Goal: Check status: Check status

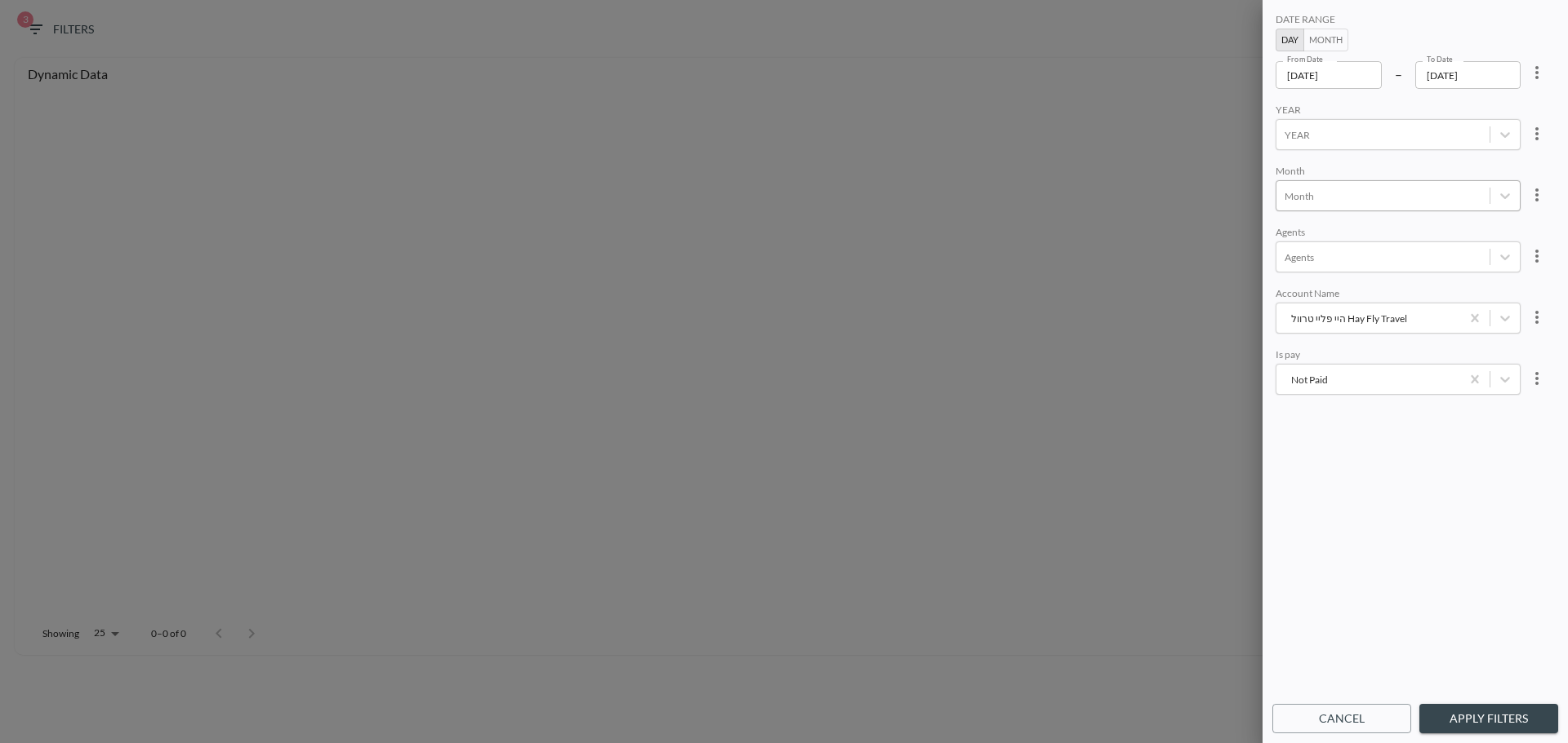
click at [1327, 193] on div at bounding box center [1382, 197] width 197 height 16
click at [1302, 415] on div "8" at bounding box center [1415, 425] width 286 height 25
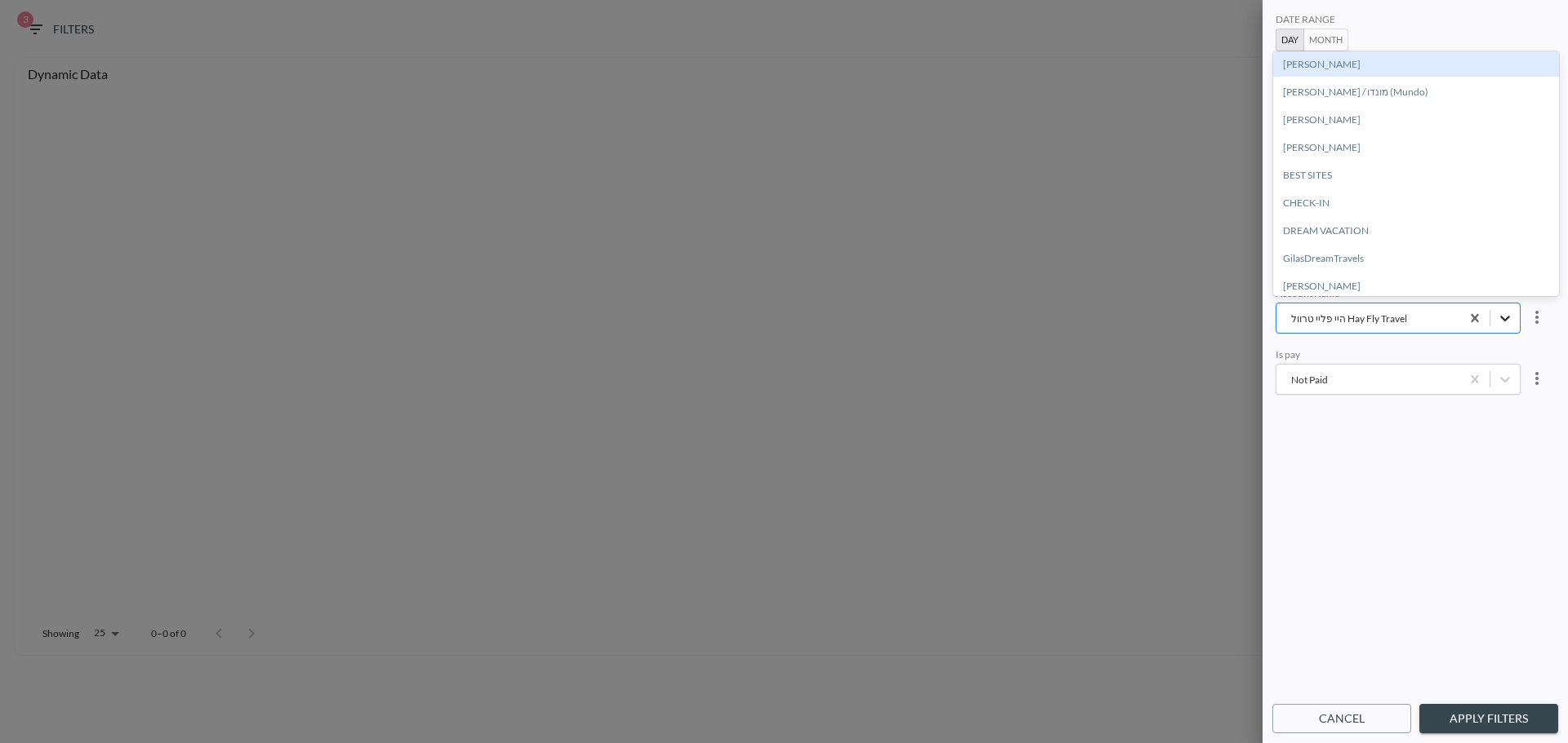
click at [1507, 317] on icon "היי פליי טרוול Hay Fly Travel" at bounding box center [1504, 318] width 17 height 17
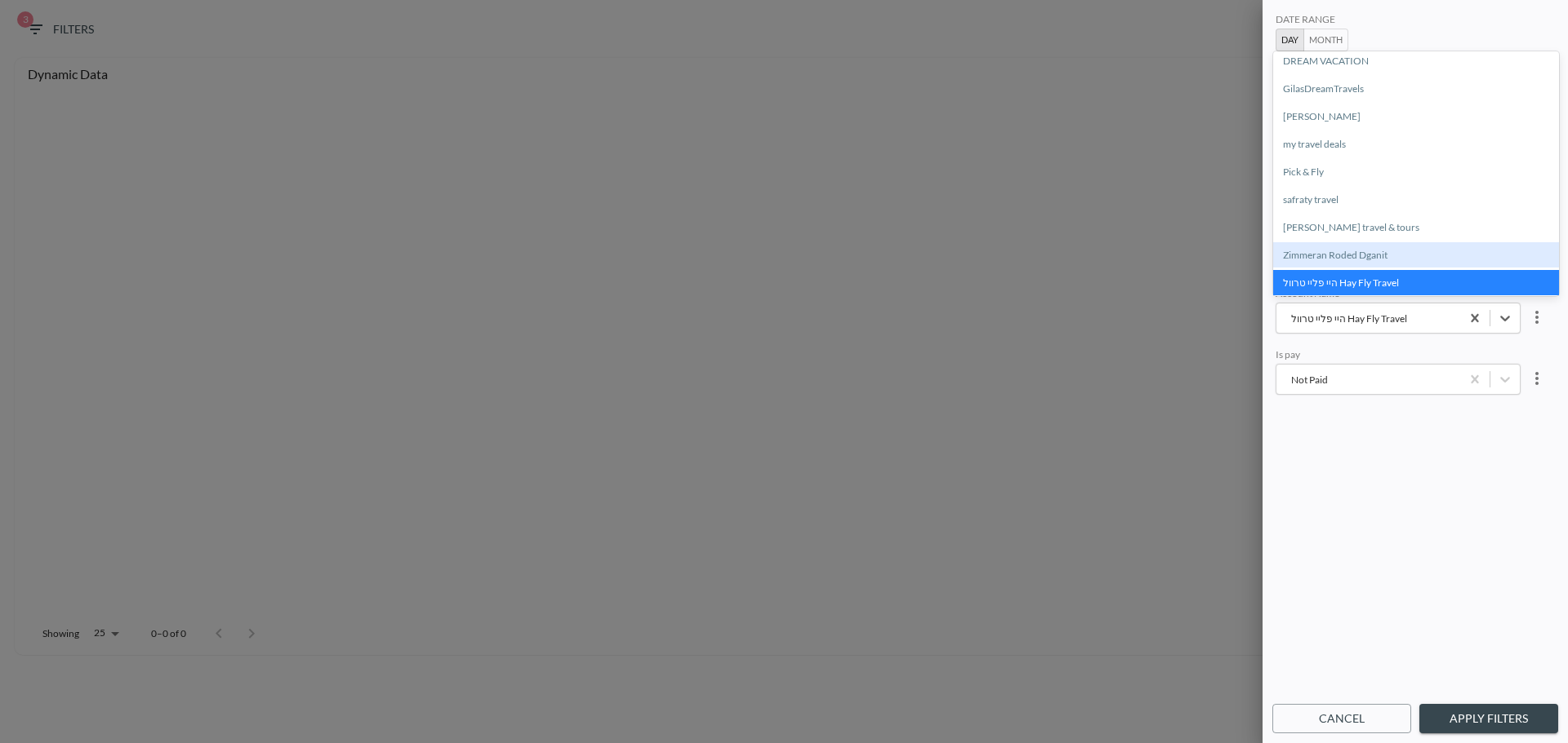
scroll to position [171, 0]
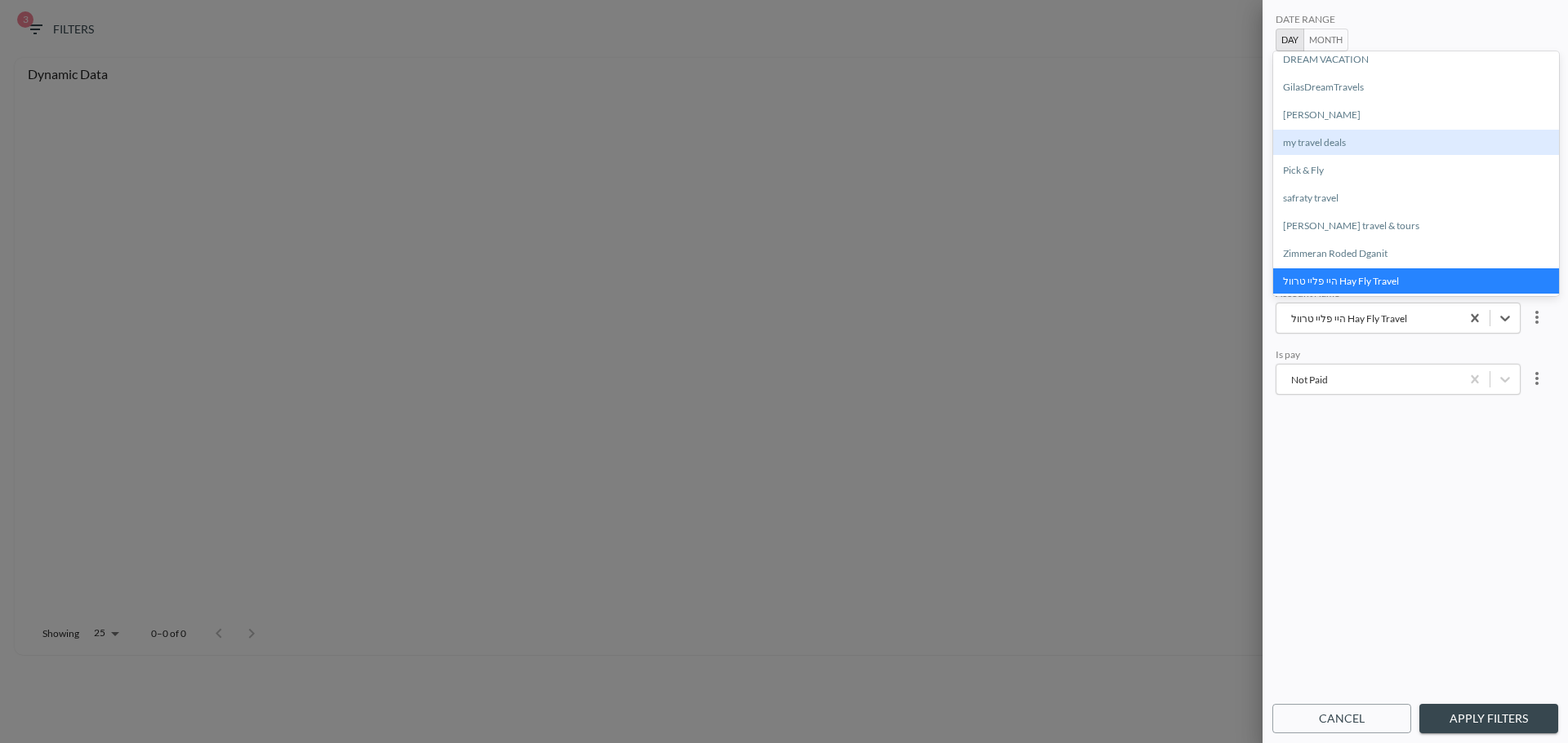
click at [1330, 139] on div "my travel deals" at bounding box center [1415, 143] width 286 height 25
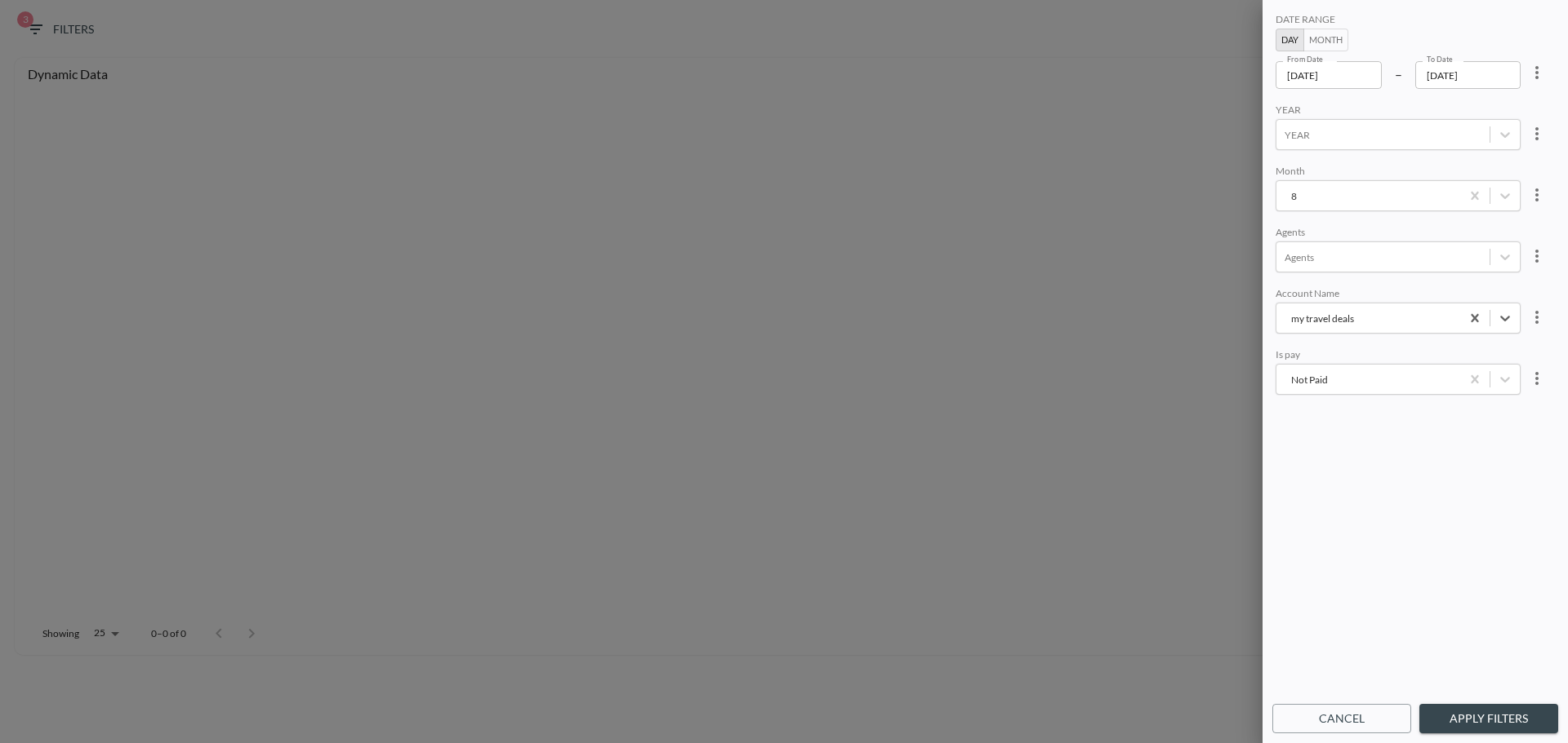
click at [1450, 718] on button "Apply Filters" at bounding box center [1489, 719] width 139 height 30
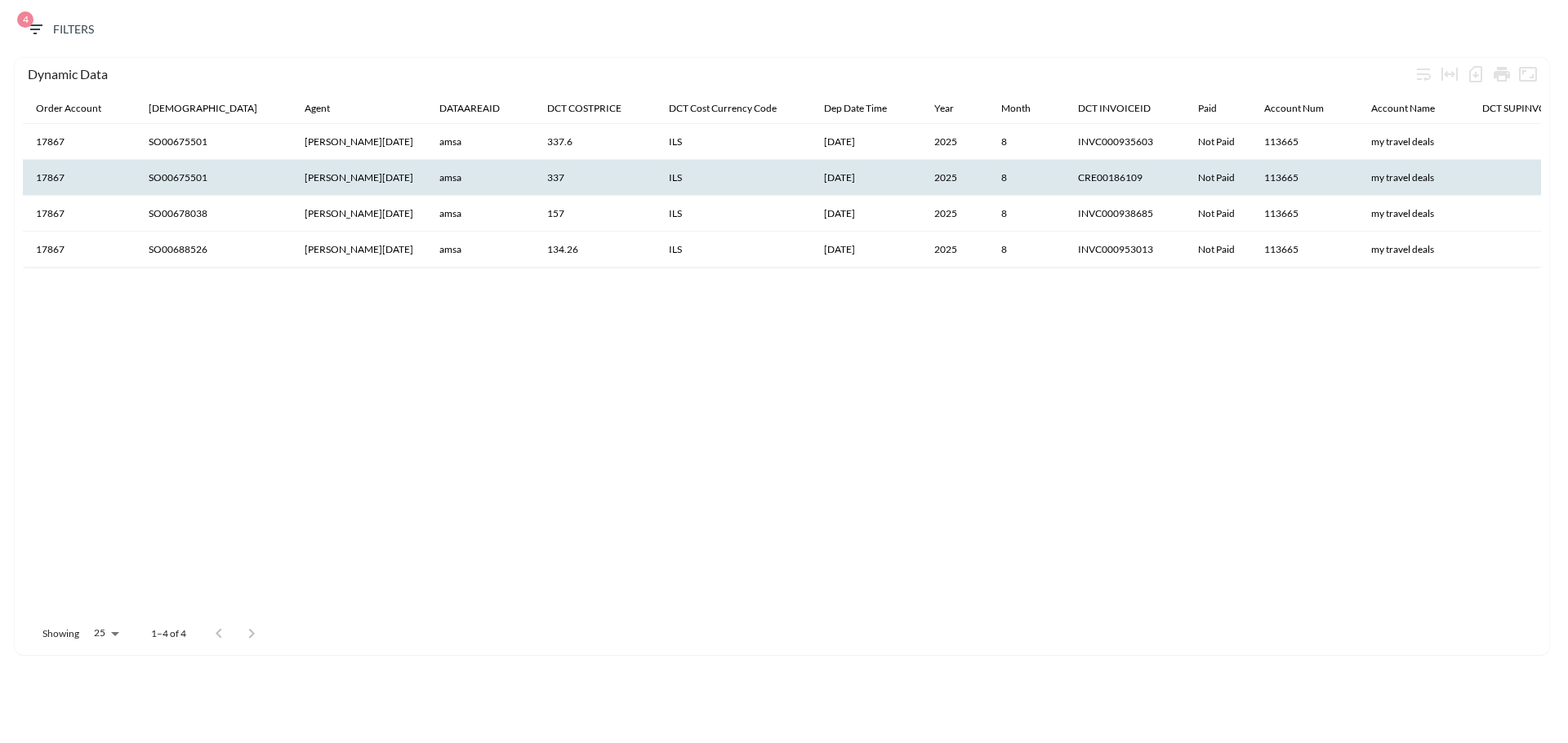
drag, startPoint x: 239, startPoint y: 328, endPoint x: 166, endPoint y: 187, distance: 158.8
click at [238, 328] on div "Order Account Salesid Agent DATAAREAID DCT COSTPRICE DCT Cost Currency Code Dep…" at bounding box center [782, 353] width 1518 height 519
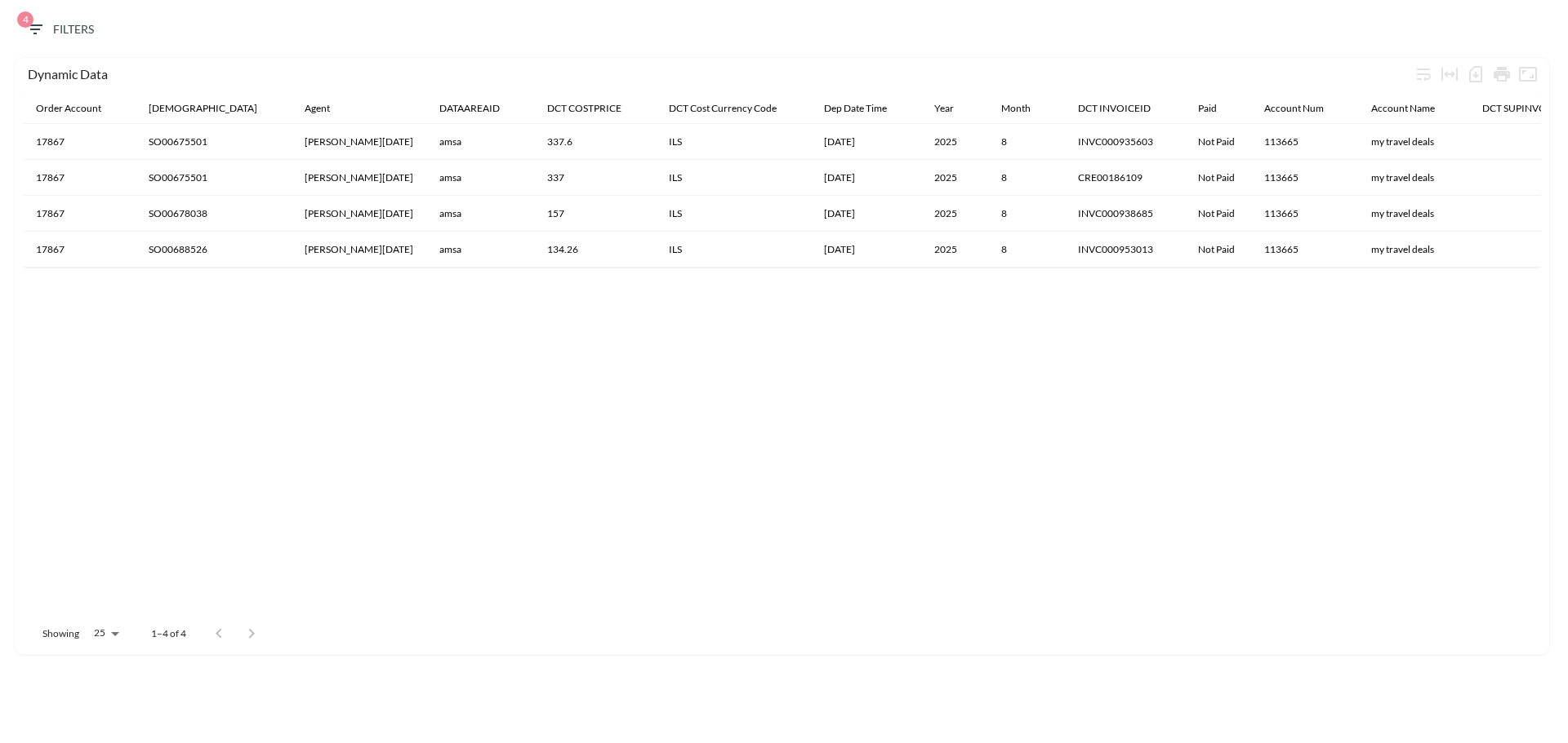
click at [605, 461] on div "Order Account Salesid Agent DATAAREAID DCT COSTPRICE DCT Cost Currency Code Dep…" at bounding box center [782, 353] width 1518 height 519
click at [55, 20] on span "4 Filters" at bounding box center [60, 29] width 68 height 21
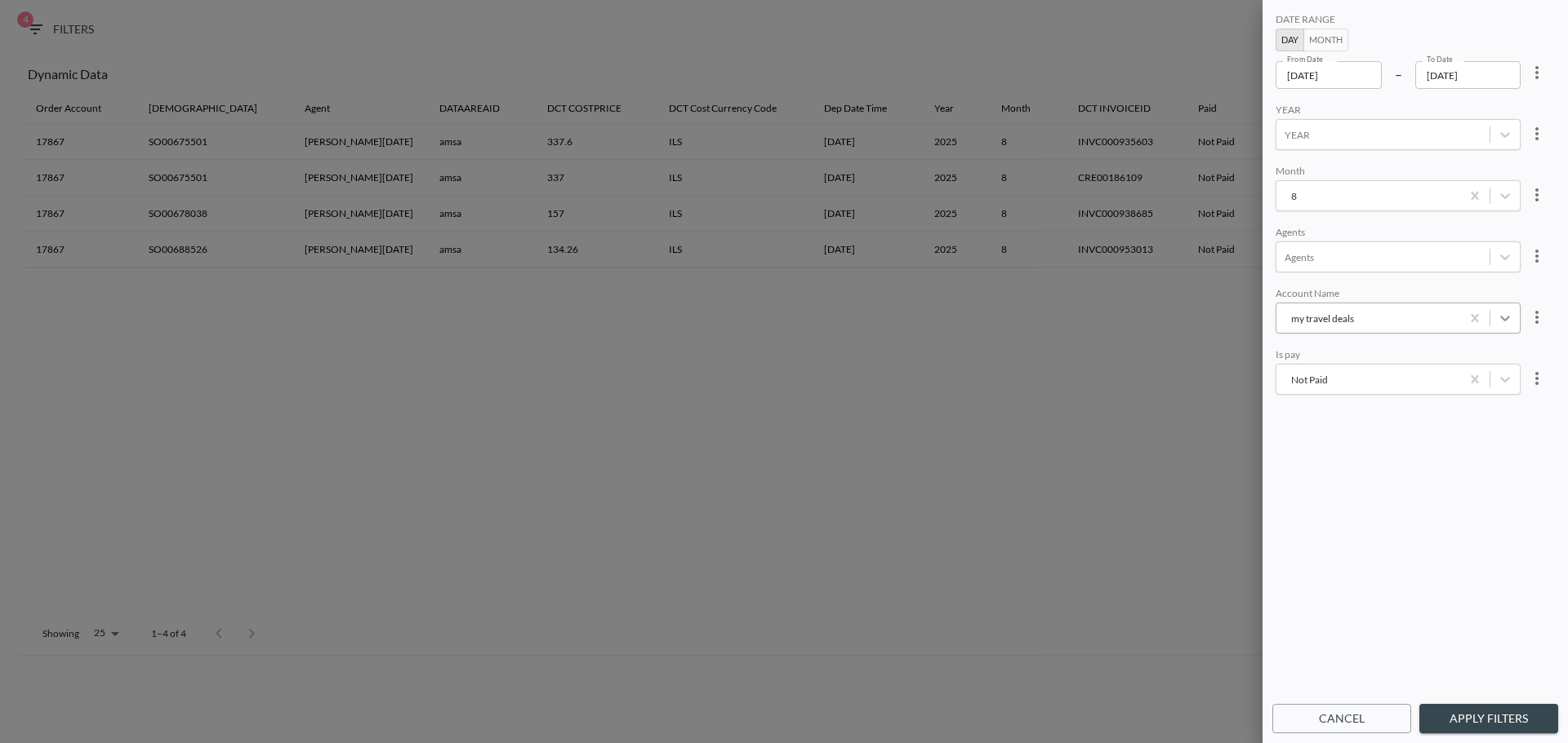
click at [1502, 328] on div "my travel deals" at bounding box center [1504, 319] width 29 height 29
click at [1363, 69] on div "[PERSON_NAME]" at bounding box center [1415, 65] width 286 height 25
click at [1519, 714] on button "Apply Filters" at bounding box center [1489, 719] width 139 height 30
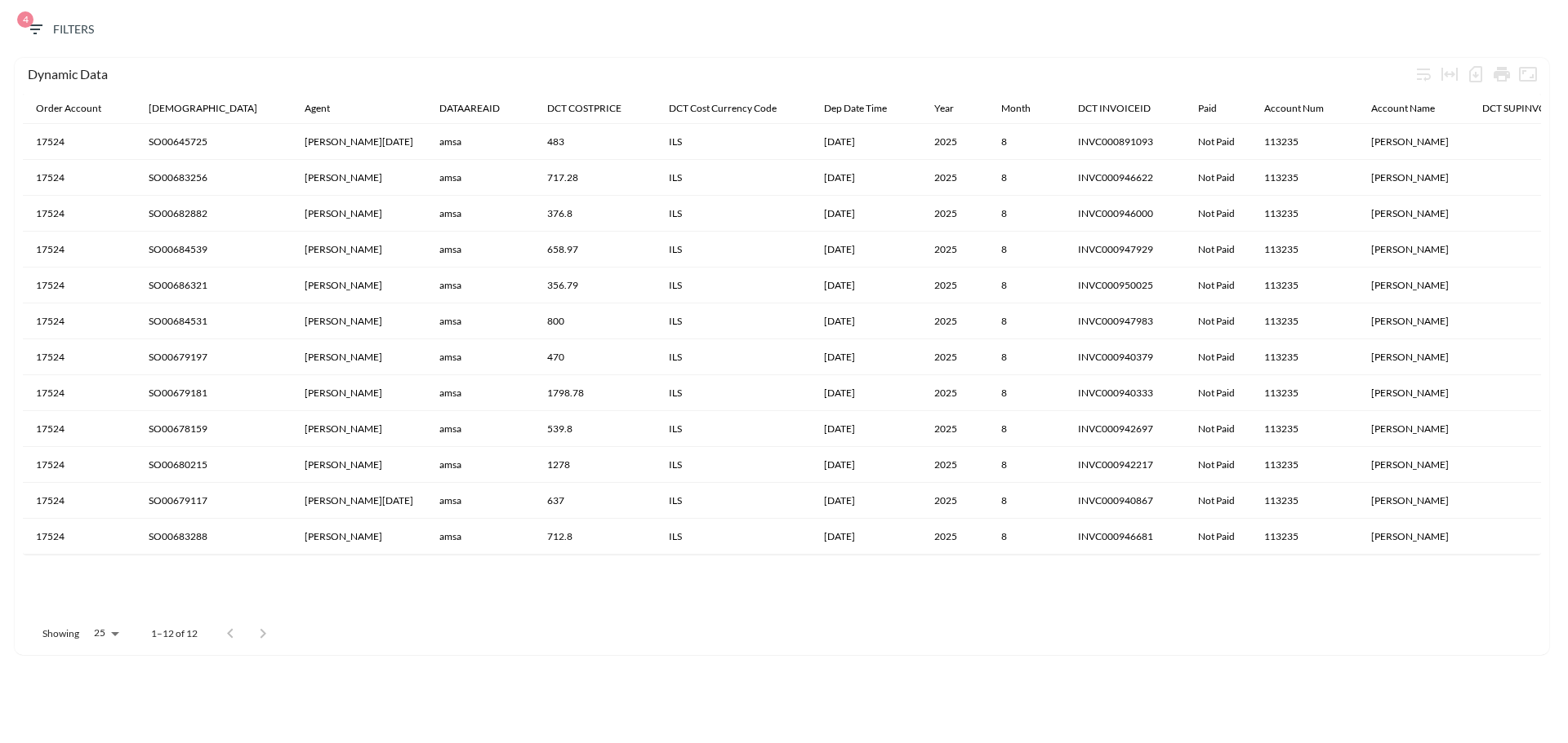
click at [64, 30] on span "4 Filters" at bounding box center [60, 29] width 68 height 21
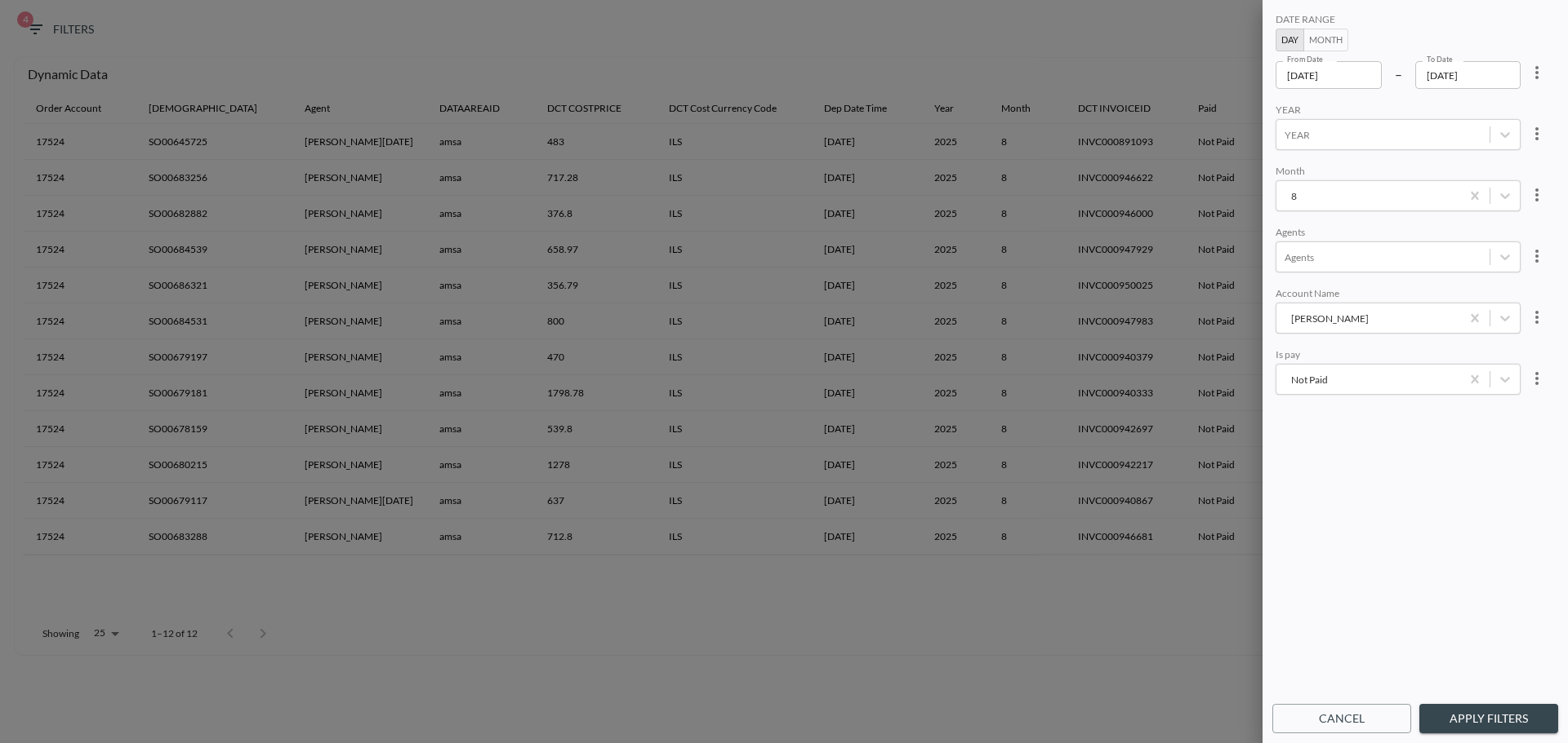
click at [1489, 721] on button "Apply Filters" at bounding box center [1489, 719] width 139 height 30
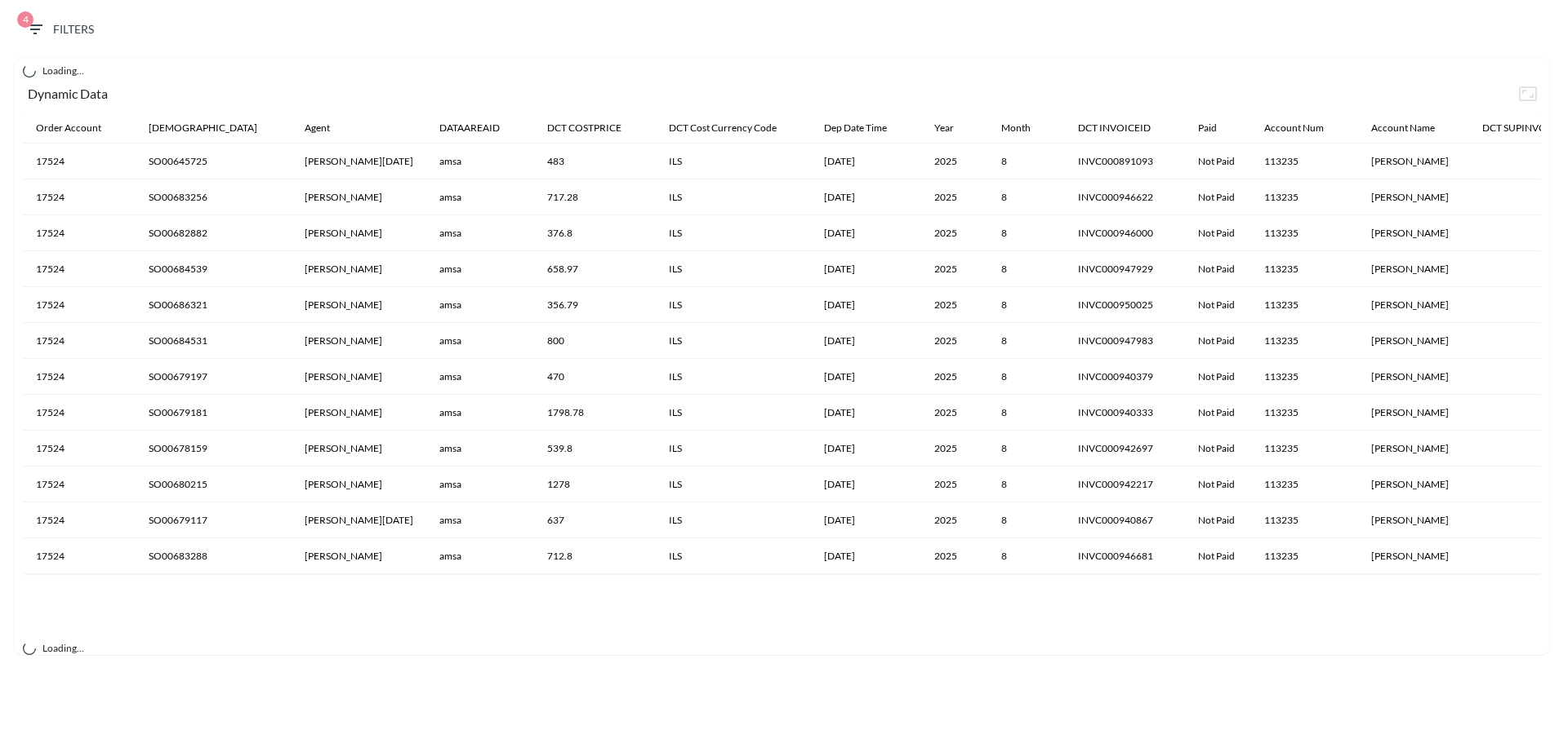
click at [580, 649] on div "Loading..." at bounding box center [782, 645] width 1518 height 20
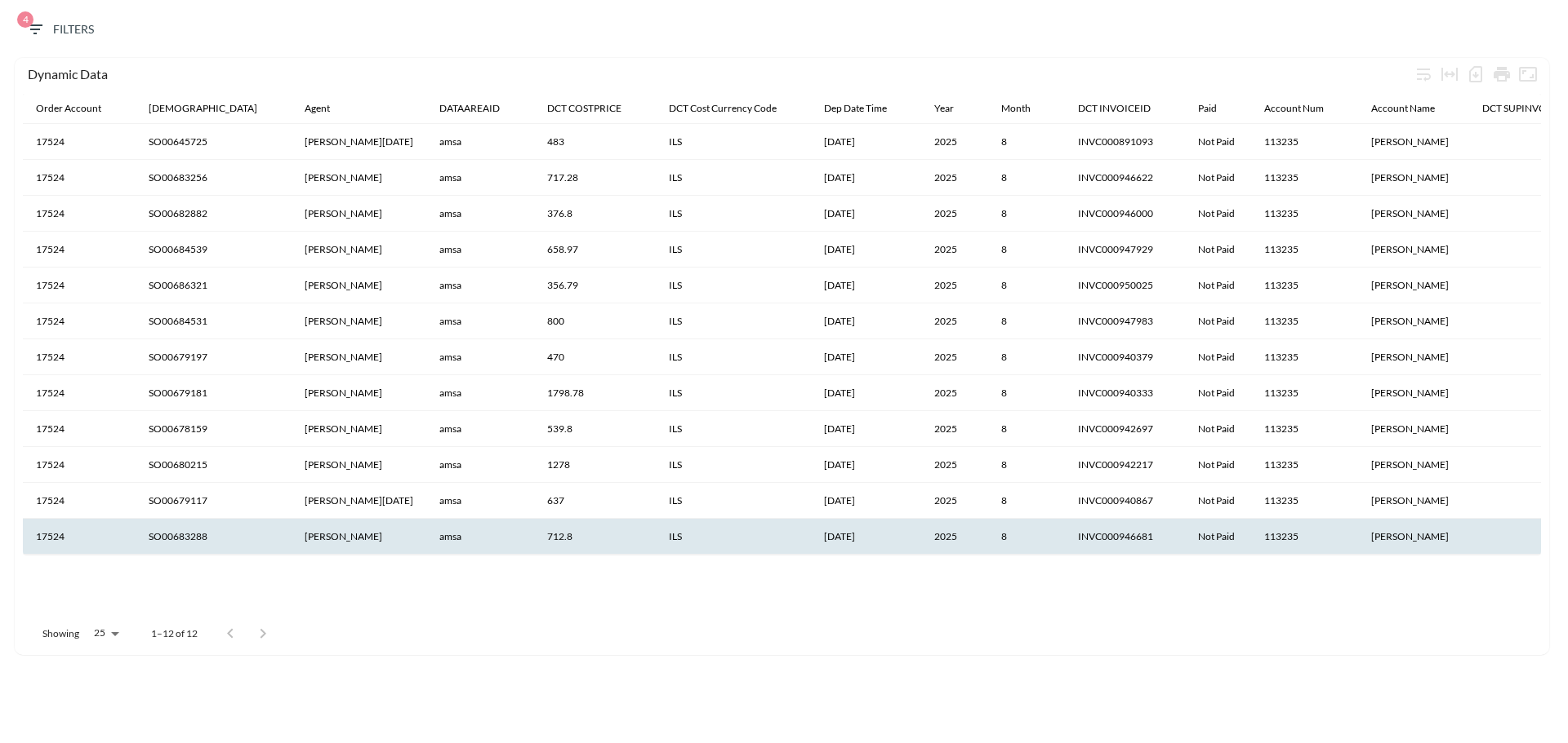
click at [188, 541] on th "SO00683288" at bounding box center [213, 537] width 156 height 36
copy th "SO00683288"
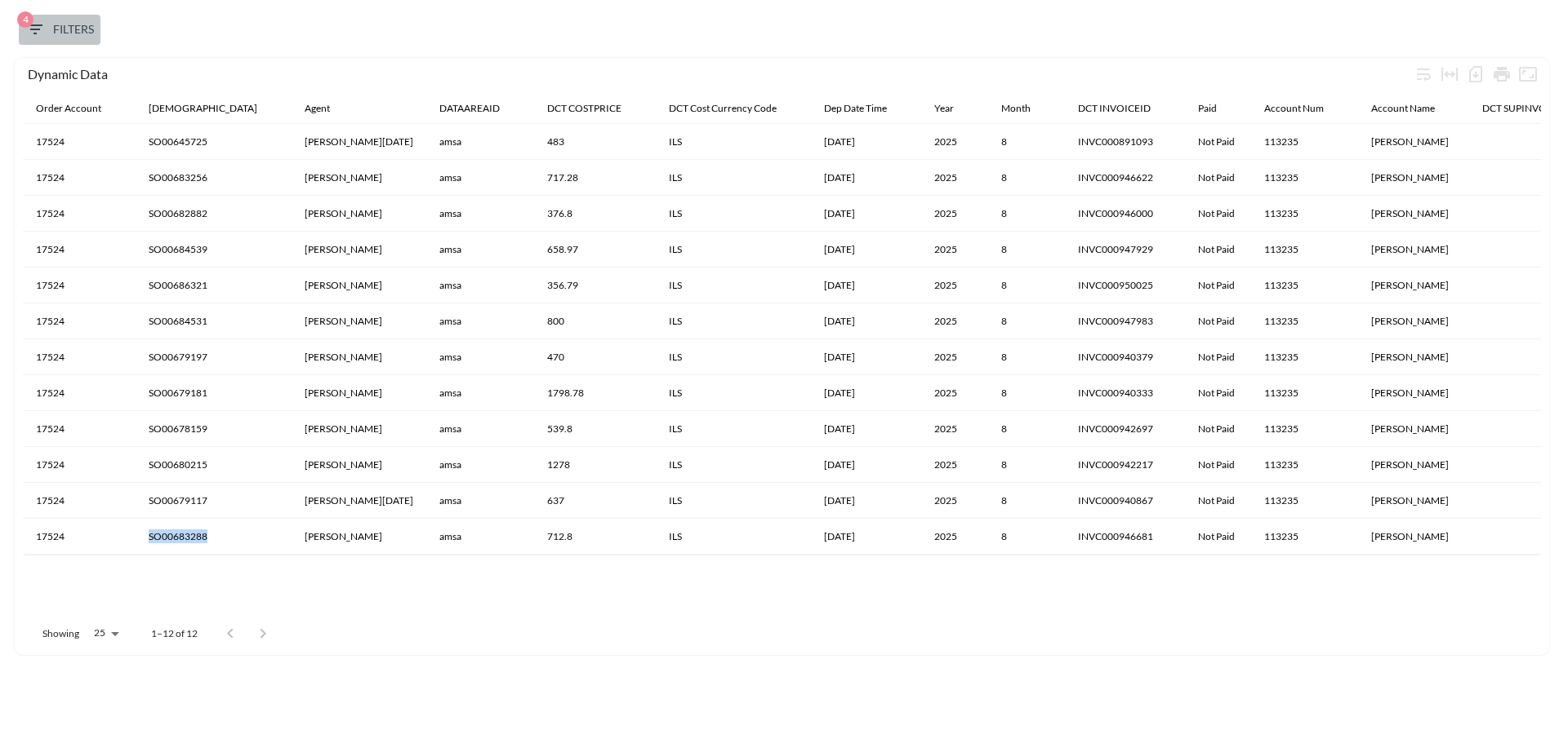
click at [57, 27] on span "4 Filters" at bounding box center [60, 29] width 68 height 21
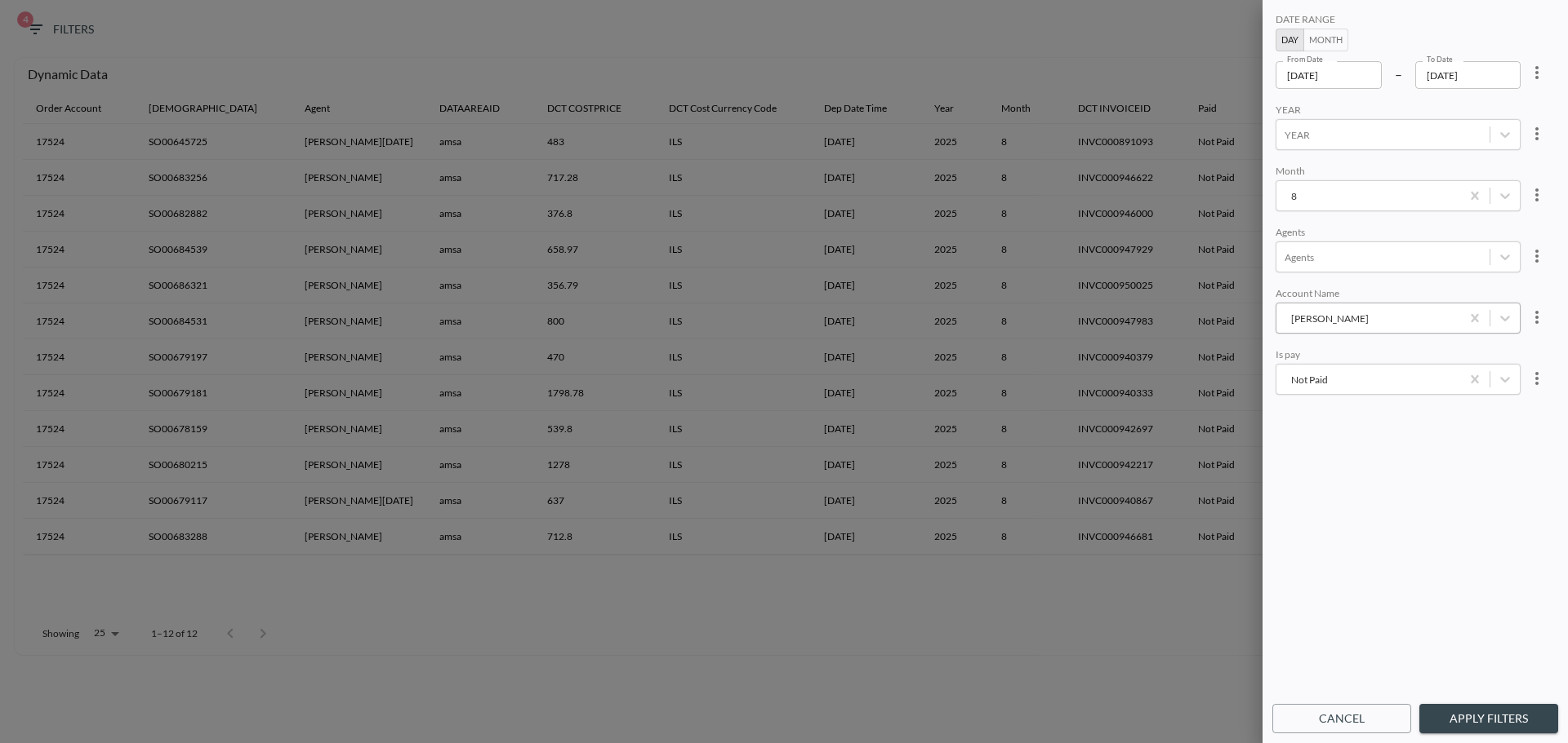
click at [1436, 325] on div "Abitbol Avital" at bounding box center [1367, 319] width 167 height 16
click at [1453, 722] on button "Apply Filters" at bounding box center [1489, 719] width 139 height 30
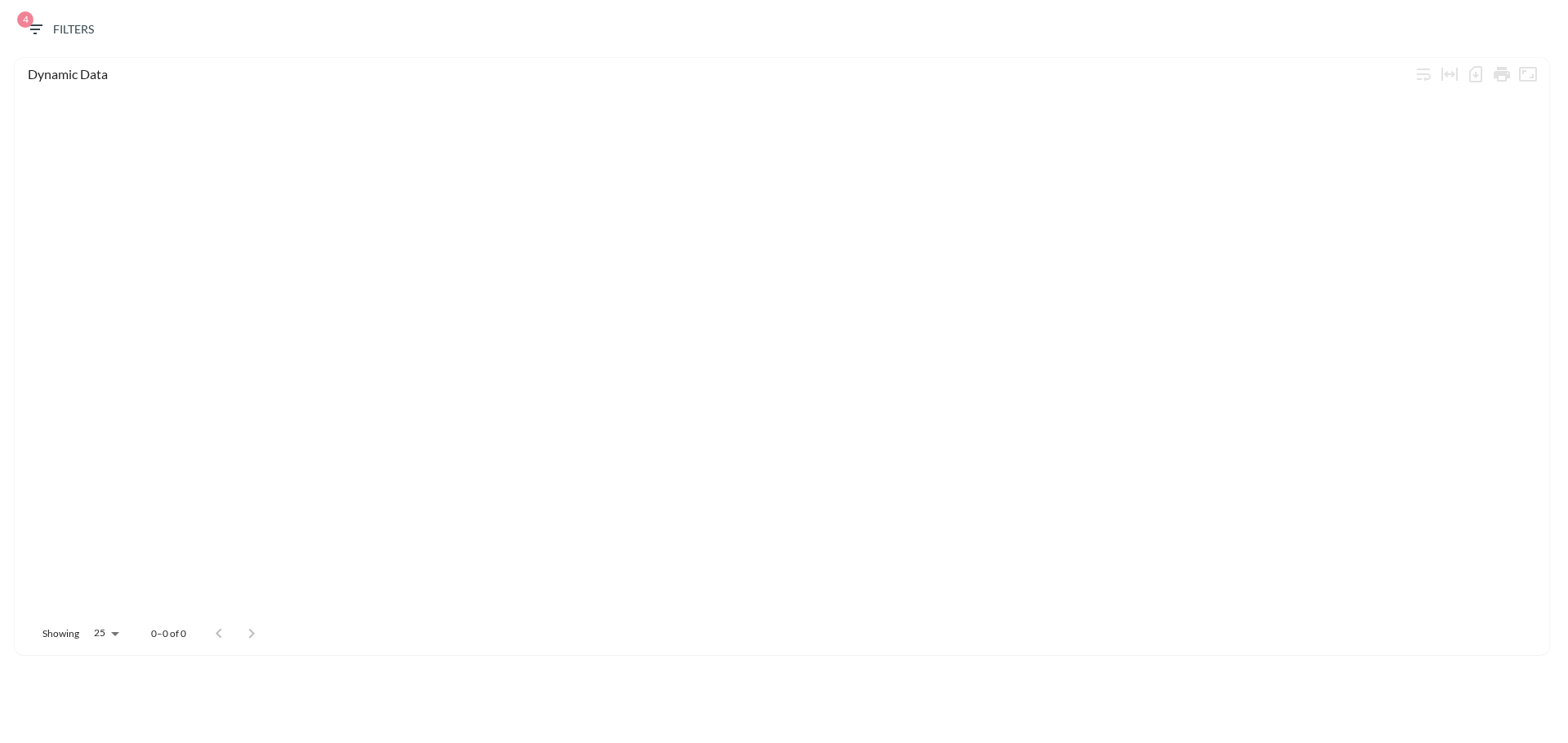
click at [65, 32] on span "4 Filters" at bounding box center [60, 29] width 68 height 21
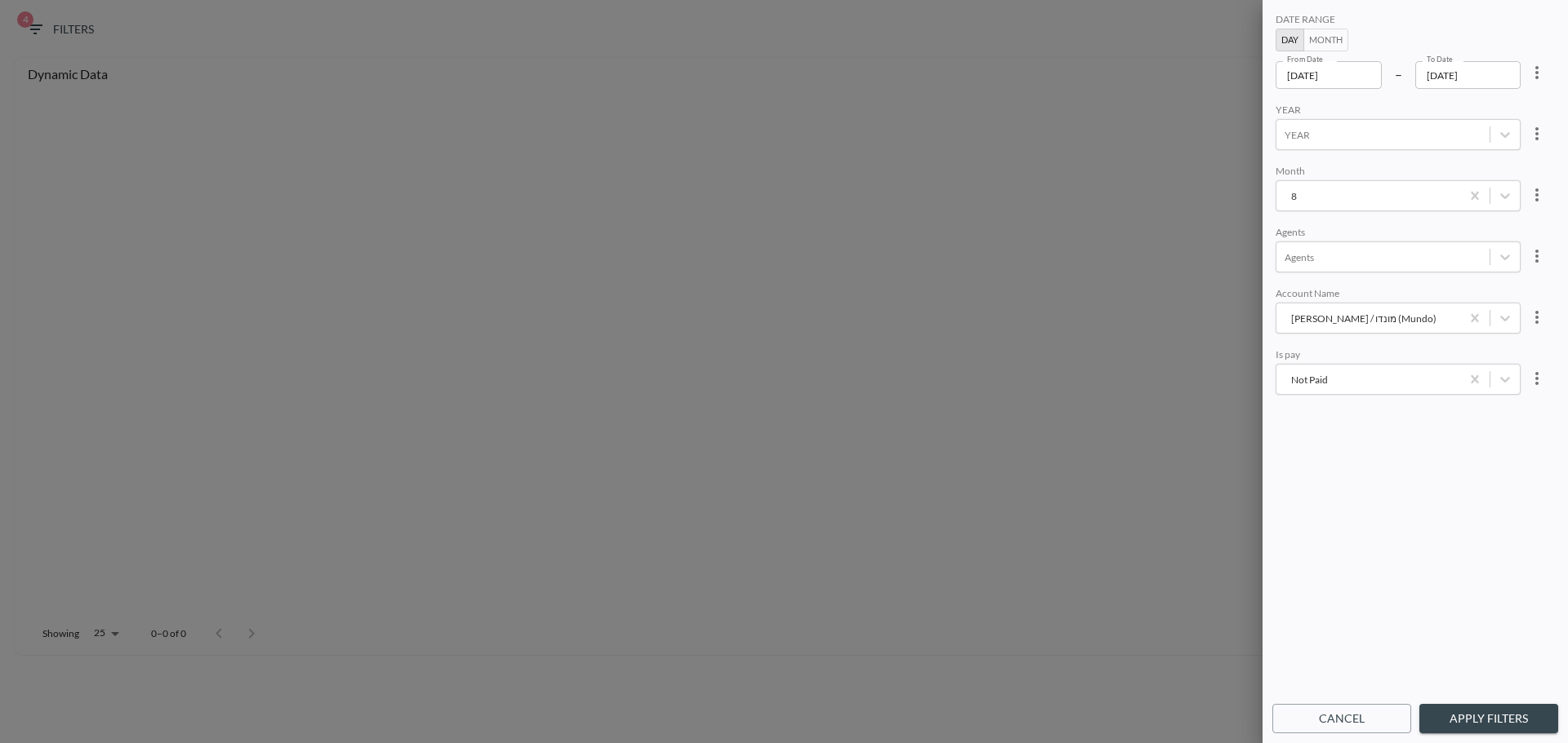
click at [1470, 728] on button "Apply Filters" at bounding box center [1489, 719] width 139 height 30
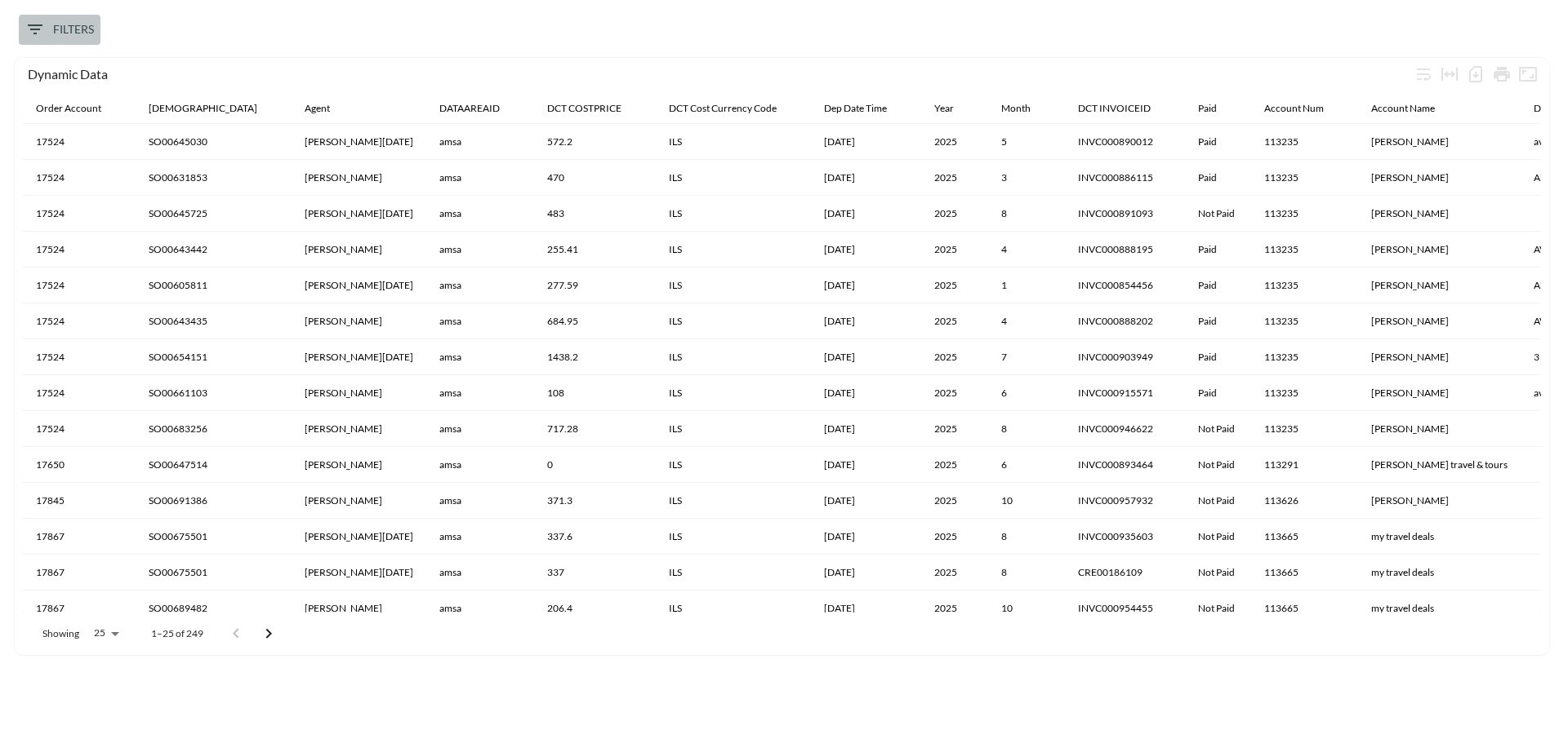
click at [43, 18] on button "Filters" at bounding box center [59, 29] width 81 height 30
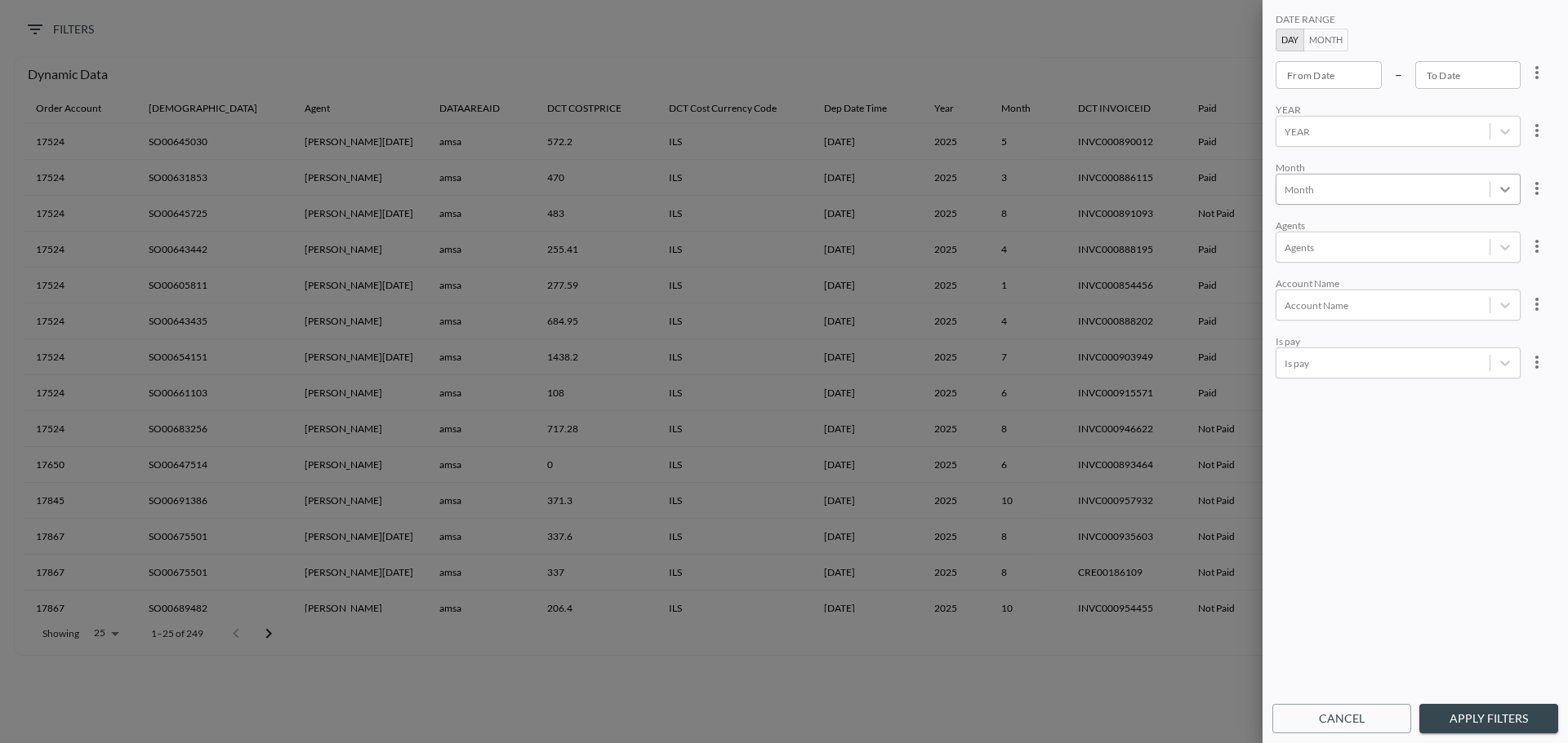
click at [1504, 185] on icon at bounding box center [1504, 189] width 17 height 17
click at [1309, 413] on div "8" at bounding box center [1415, 418] width 286 height 25
click at [1419, 301] on body "BI.P.EYE, Interactive Analytics Dashboards 0 Filters Dynamic Data Order Account…" at bounding box center [784, 372] width 1568 height 743
click at [1417, 550] on div "DATE RANGE Day Month From Date From Date – To Date To Date YEAR YEAR Month 8 Ag…" at bounding box center [1414, 353] width 286 height 686
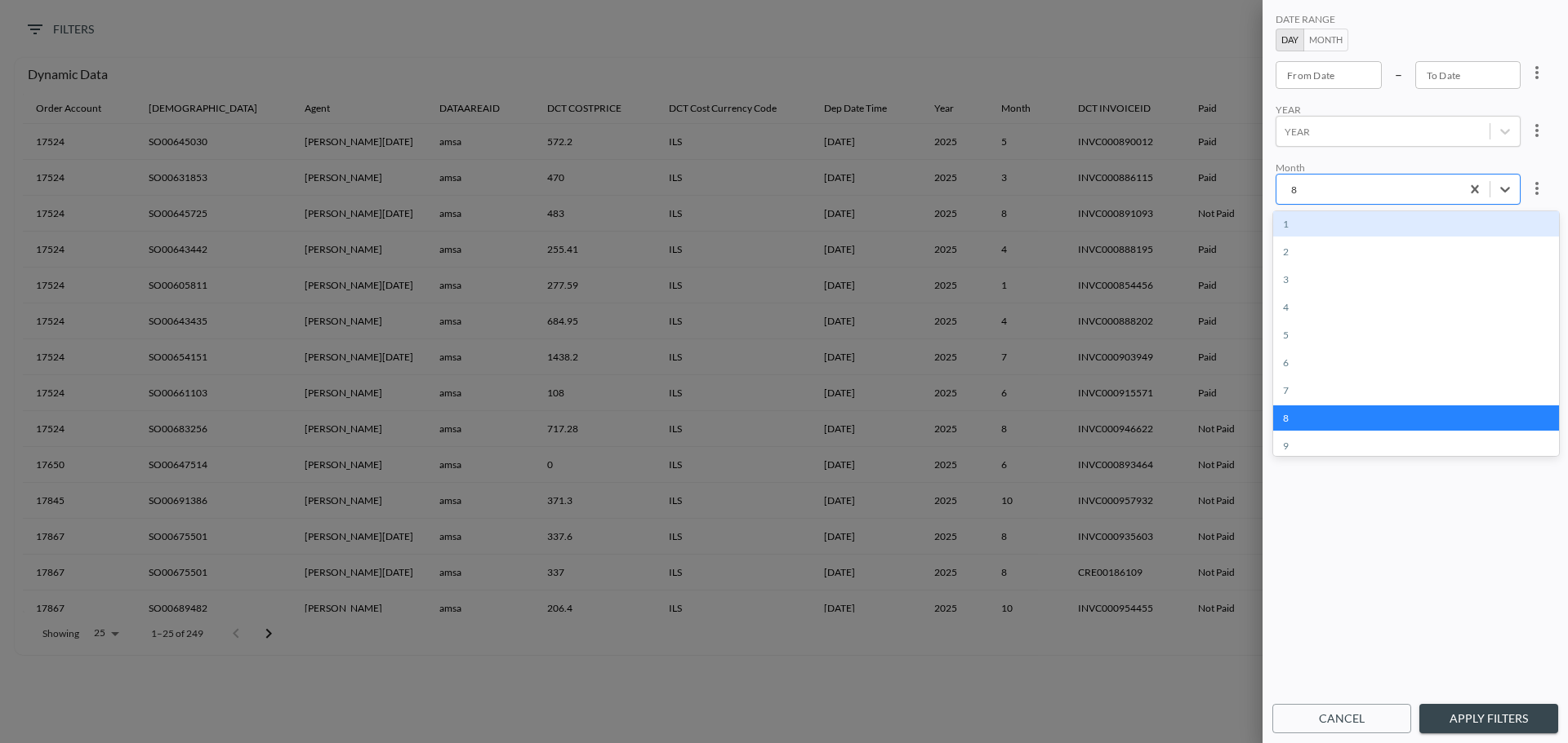
drag, startPoint x: 1334, startPoint y: 191, endPoint x: 1299, endPoint y: 190, distance: 35.0
click at [1299, 190] on div at bounding box center [1367, 190] width 167 height 16
click at [1302, 190] on div at bounding box center [1367, 190] width 167 height 16
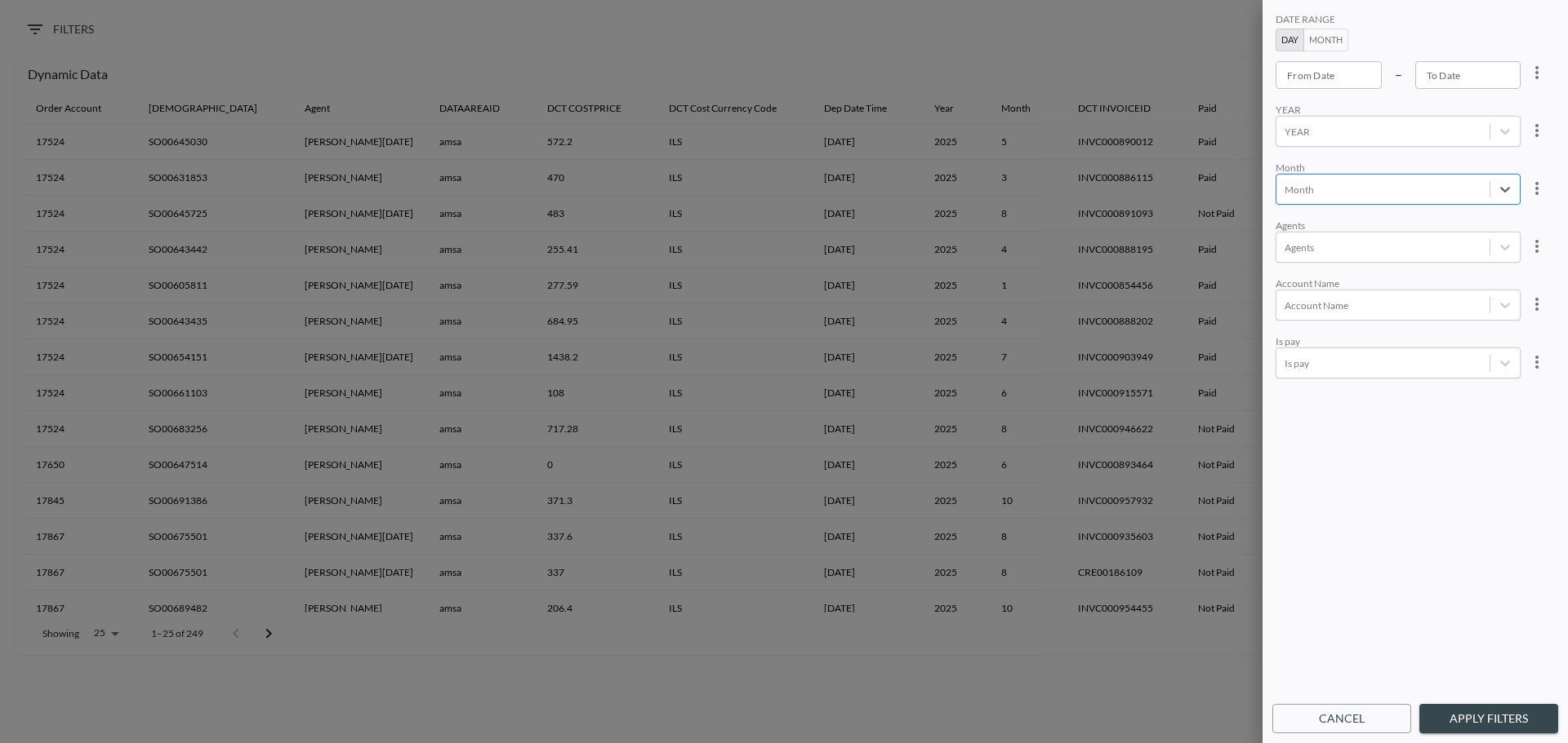
type input "YYYY-MM-DD"
click at [1317, 83] on input "YYYY-MM-DD" at bounding box center [1328, 75] width 107 height 27
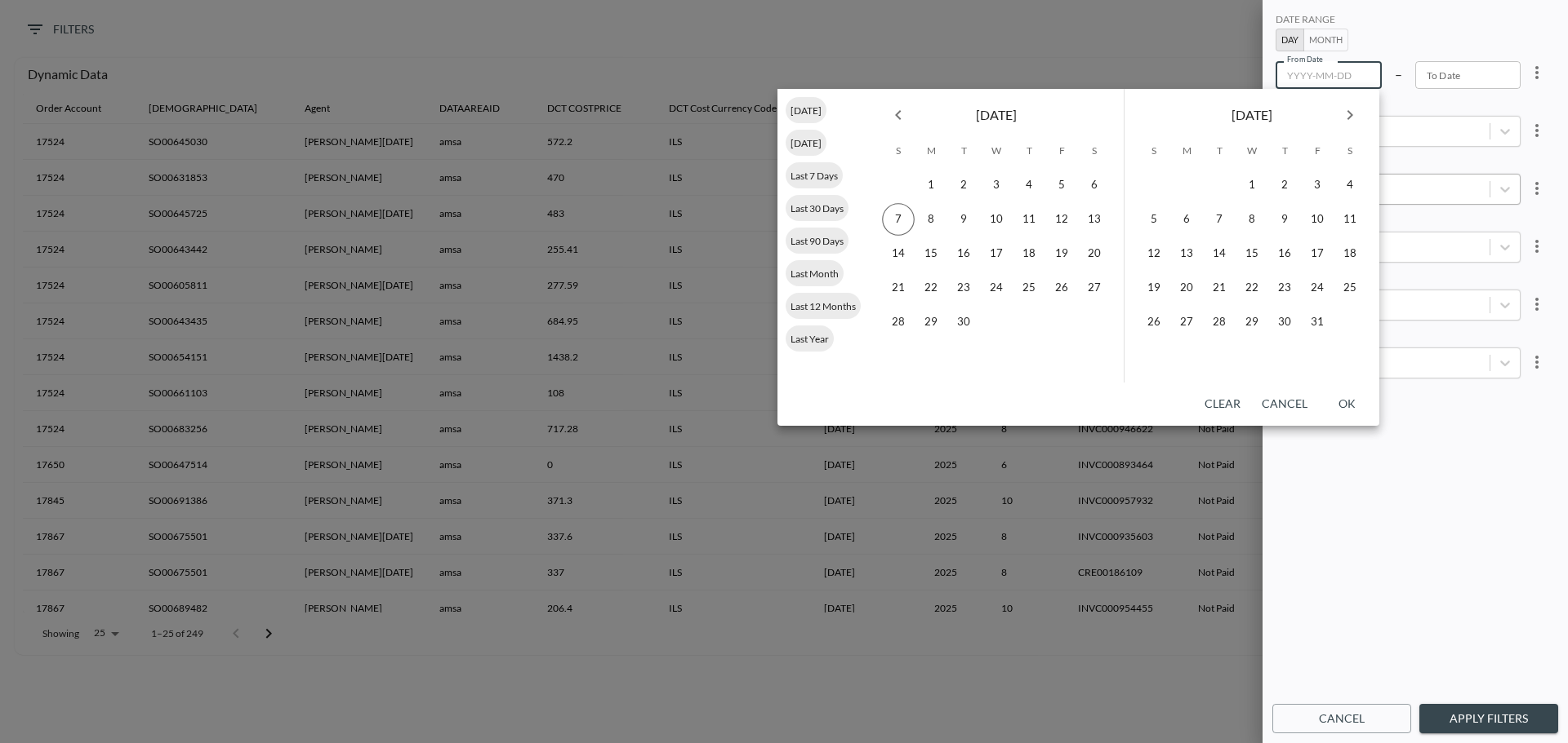
click at [895, 109] on icon "Previous month" at bounding box center [898, 115] width 20 height 20
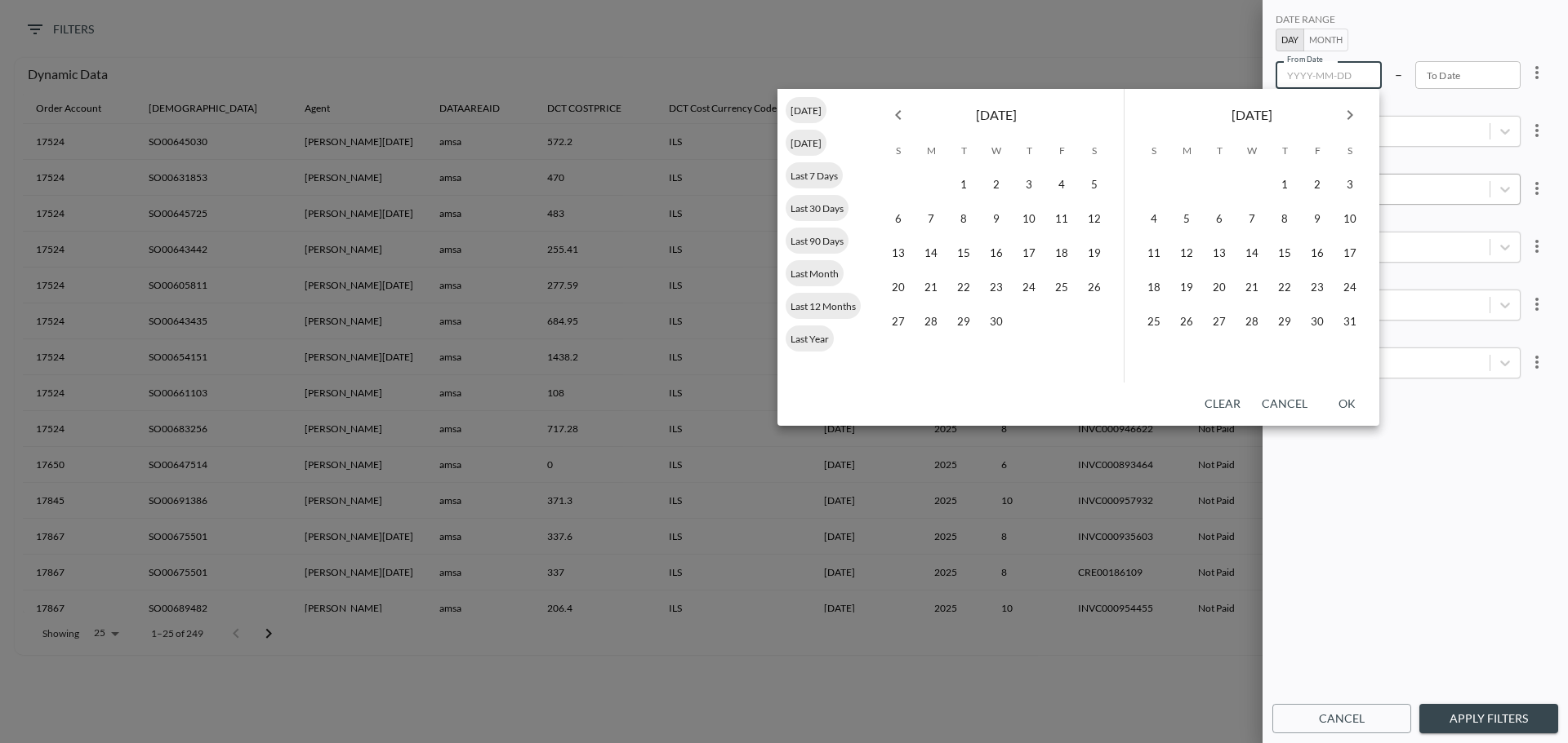
click at [895, 109] on icon "Previous month" at bounding box center [898, 115] width 20 height 20
click at [895, 110] on icon "Previous month" at bounding box center [898, 115] width 20 height 20
drag, startPoint x: 891, startPoint y: 117, endPoint x: 908, endPoint y: 125, distance: 18.8
click at [892, 117] on icon "Previous month" at bounding box center [898, 115] width 20 height 20
click at [1001, 185] on button "1" at bounding box center [996, 185] width 32 height 32
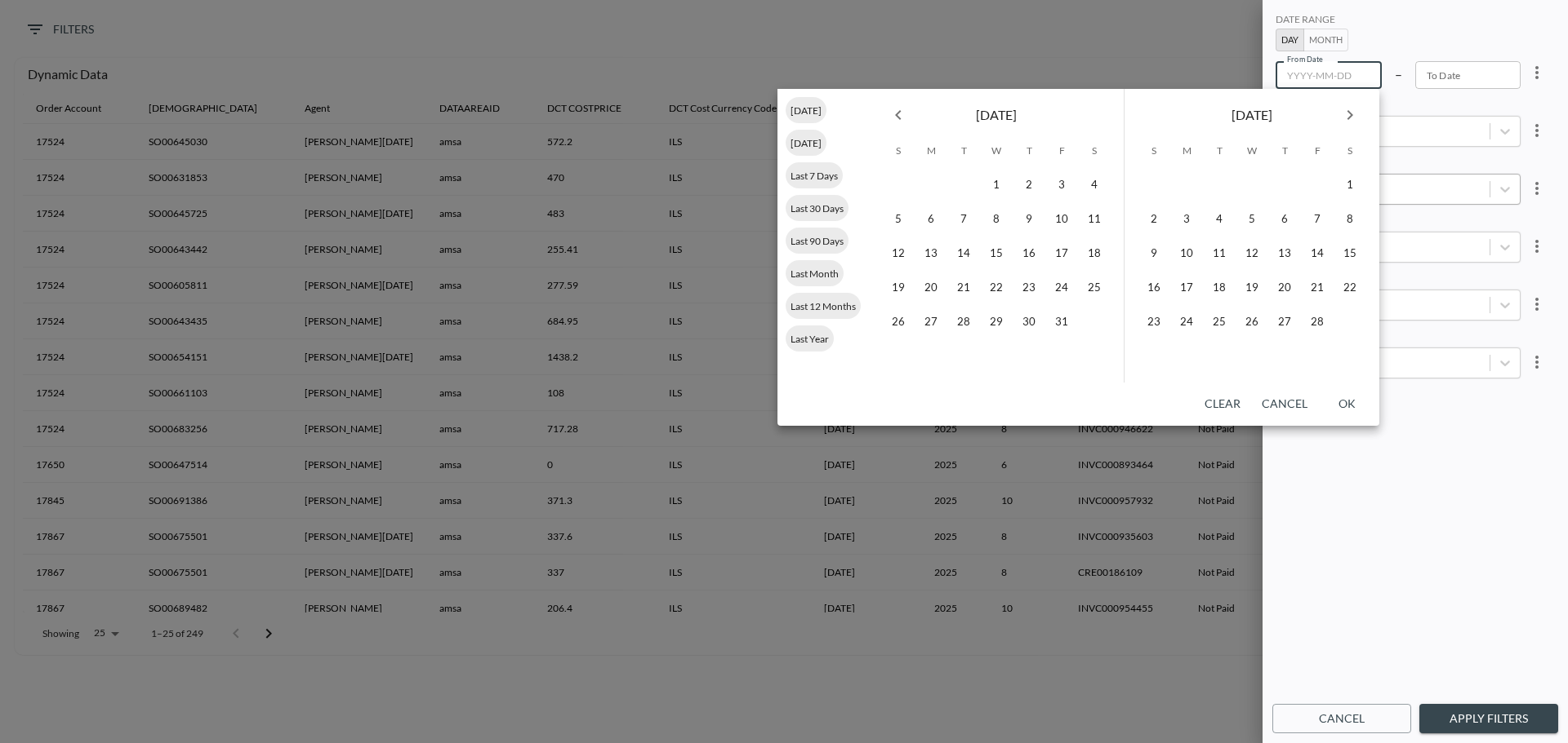
type input "[DATE]"
type input "YYYY-MM-DD"
click at [1346, 121] on icon "Next month" at bounding box center [1350, 115] width 20 height 20
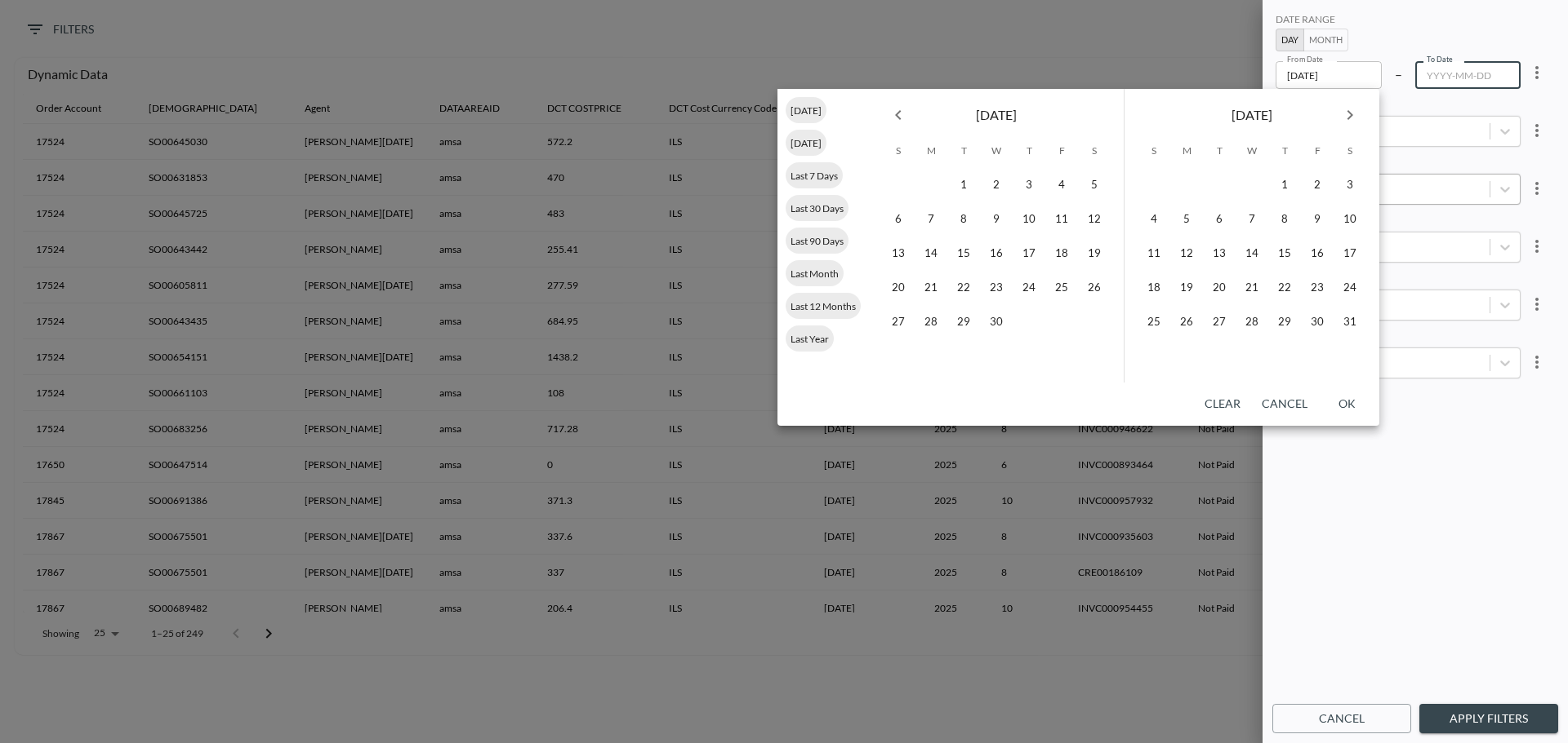
click at [1346, 121] on icon "Next month" at bounding box center [1350, 115] width 20 height 20
click at [894, 351] on button "31" at bounding box center [897, 356] width 32 height 32
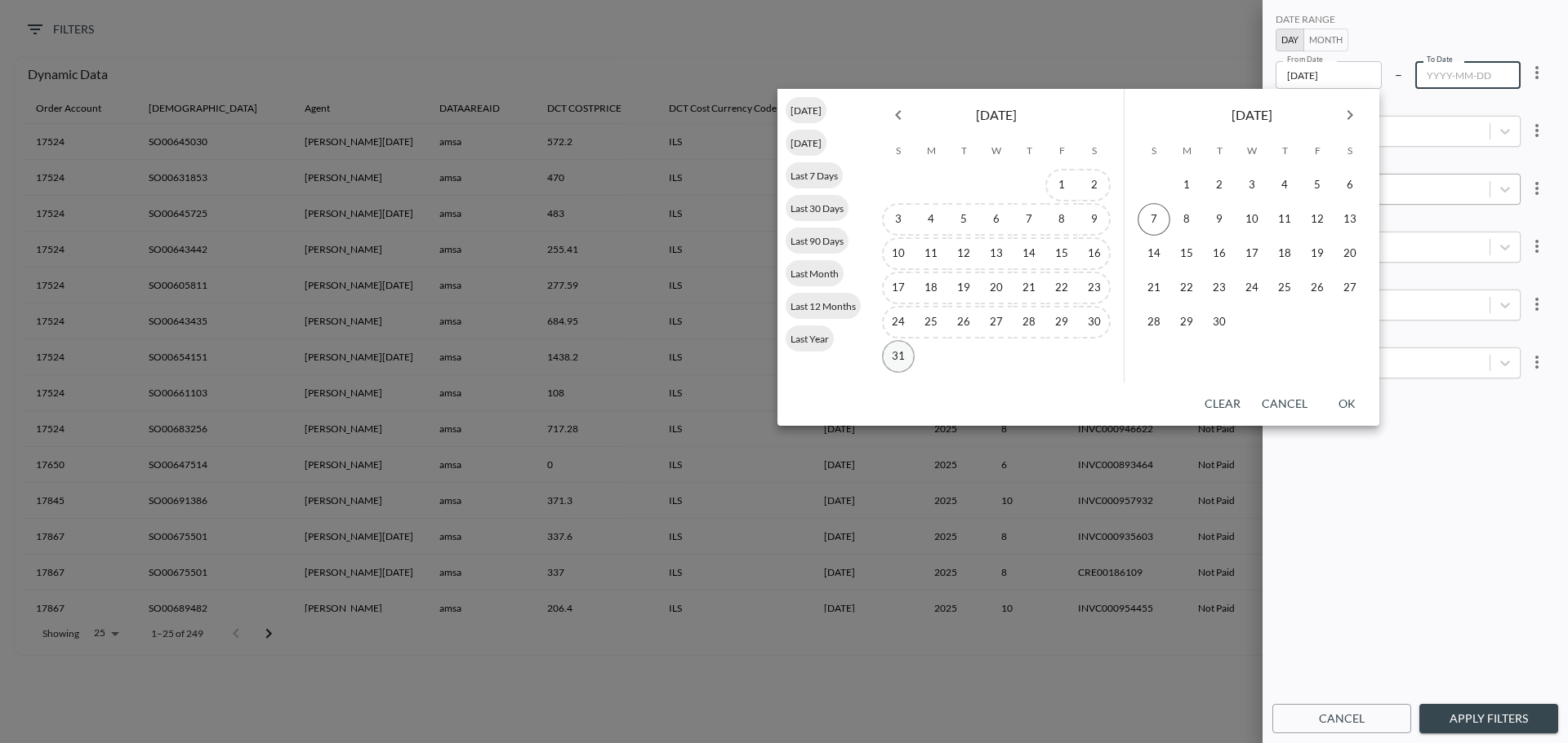
type input "[DATE]"
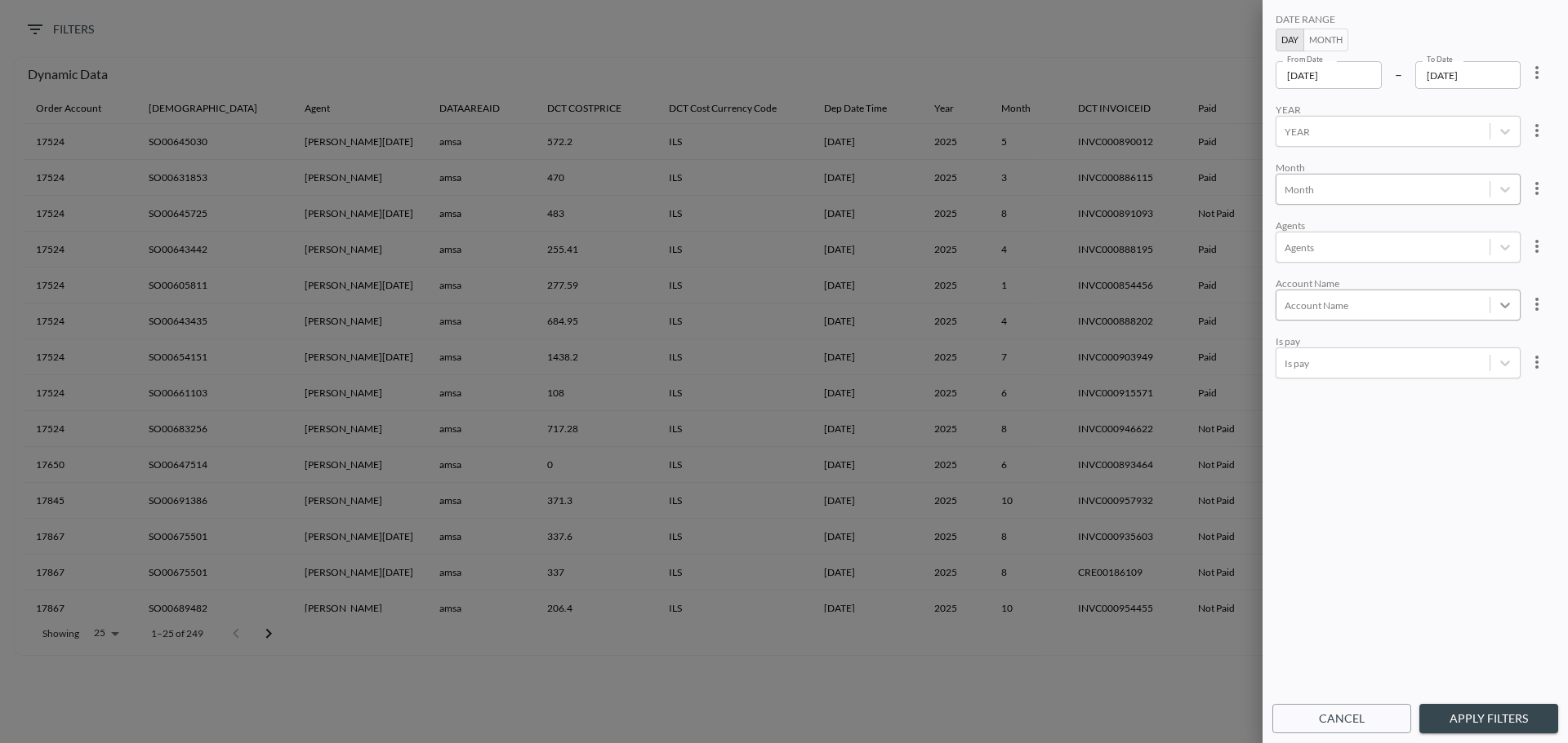
click at [1491, 304] on div at bounding box center [1504, 305] width 29 height 29
click at [1354, 83] on div "[PERSON_NAME] / מונדו (Mundo)" at bounding box center [1415, 79] width 286 height 25
click at [1503, 363] on icon at bounding box center [1504, 363] width 17 height 17
click at [1312, 296] on div "Not Paid" at bounding box center [1415, 288] width 286 height 25
click at [1494, 714] on button "Apply Filters" at bounding box center [1489, 719] width 139 height 30
